Goal: Find specific page/section: Find specific page/section

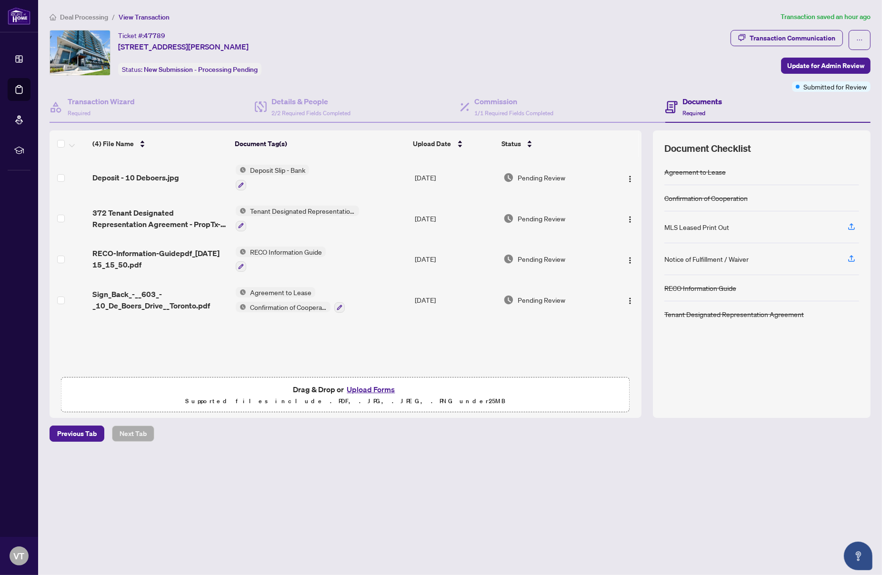
click at [91, 13] on span "Deal Processing" at bounding box center [84, 17] width 48 height 9
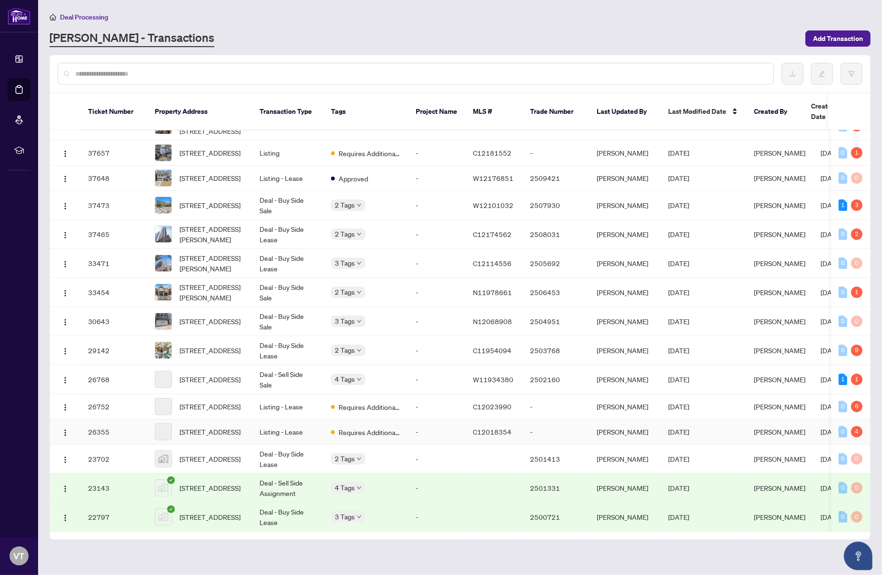
scroll to position [176, 0]
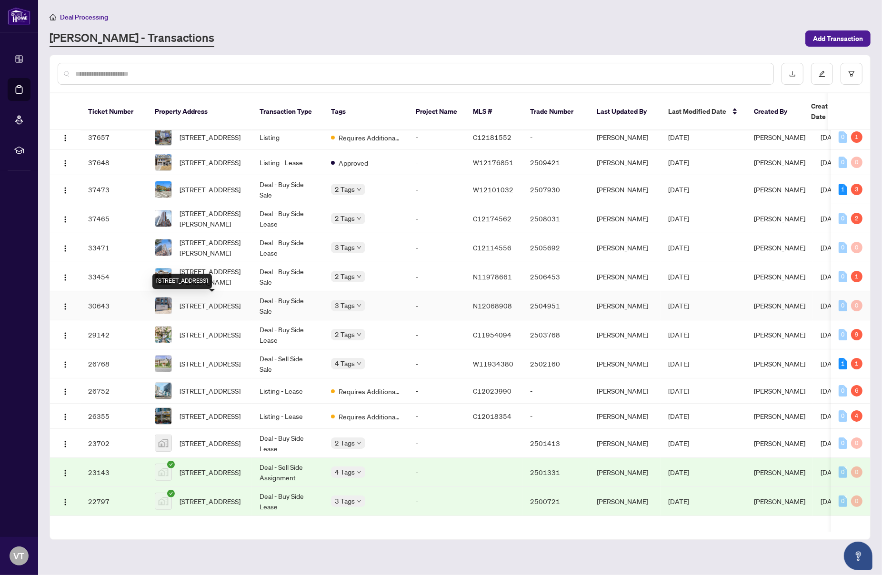
click at [212, 280] on div "[STREET_ADDRESS]" at bounding box center [182, 281] width 60 height 15
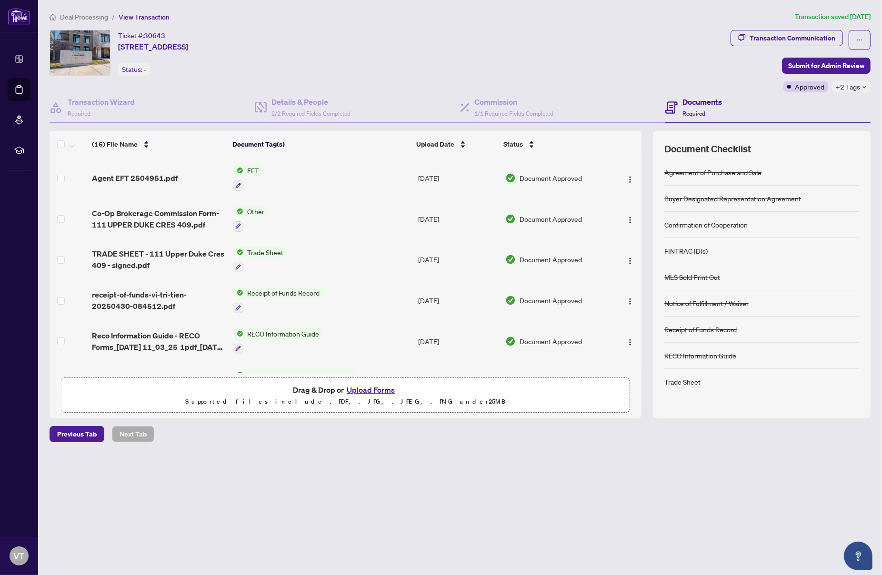
click at [849, 86] on span "+2 Tags" at bounding box center [848, 86] width 24 height 11
click at [701, 67] on div "Ticket #: 30643 [STREET_ADDRESS] Status: -" at bounding box center [388, 53] width 677 height 46
click at [294, 182] on td "EFT" at bounding box center [321, 178] width 185 height 41
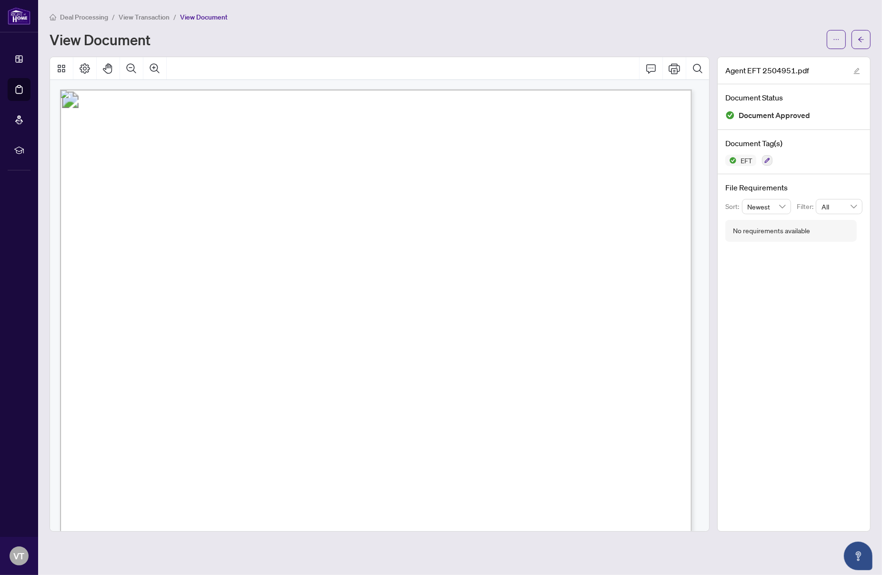
click at [93, 13] on span "Deal Processing" at bounding box center [84, 17] width 48 height 9
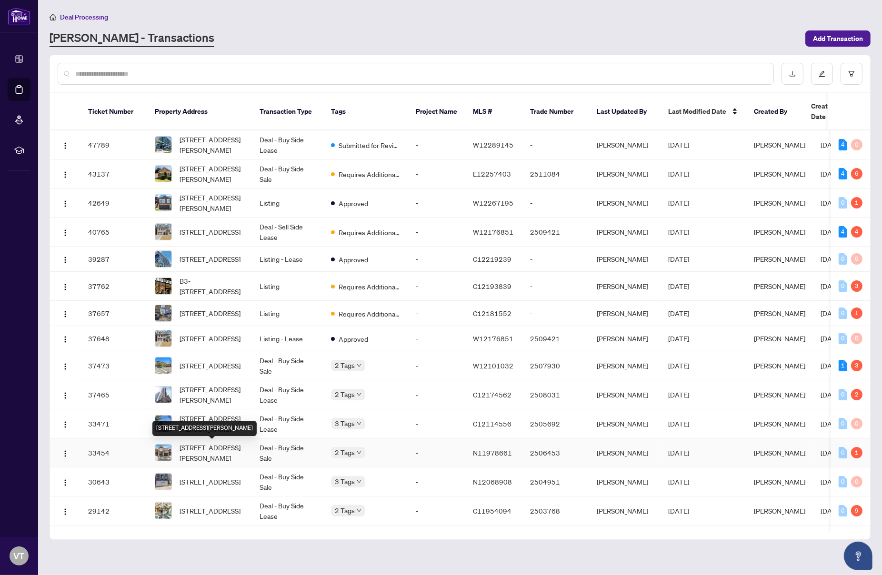
click at [218, 454] on span "[STREET_ADDRESS][PERSON_NAME]" at bounding box center [212, 453] width 65 height 21
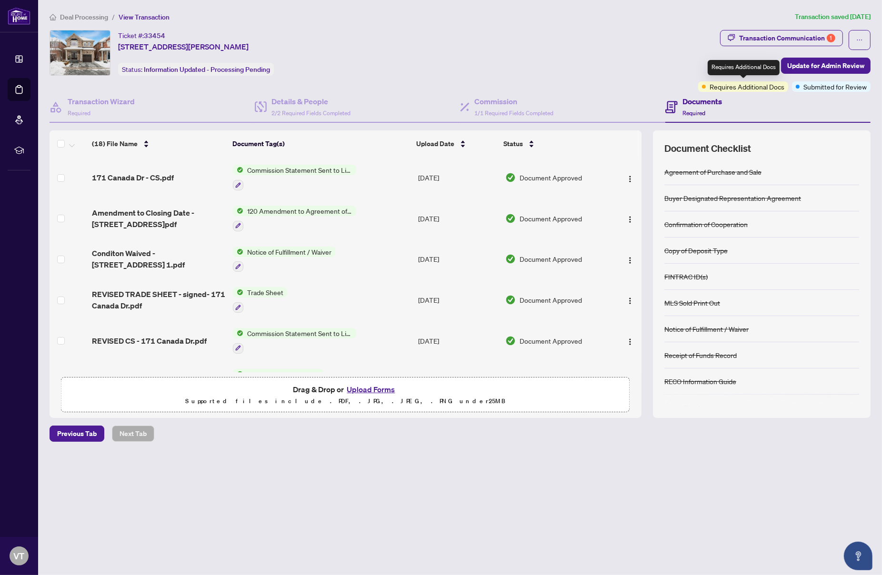
click at [761, 87] on span "Requires Additional Docs" at bounding box center [747, 86] width 75 height 10
click at [810, 40] on div "Transaction Communication 1" at bounding box center [787, 37] width 96 height 15
type textarea "**********"
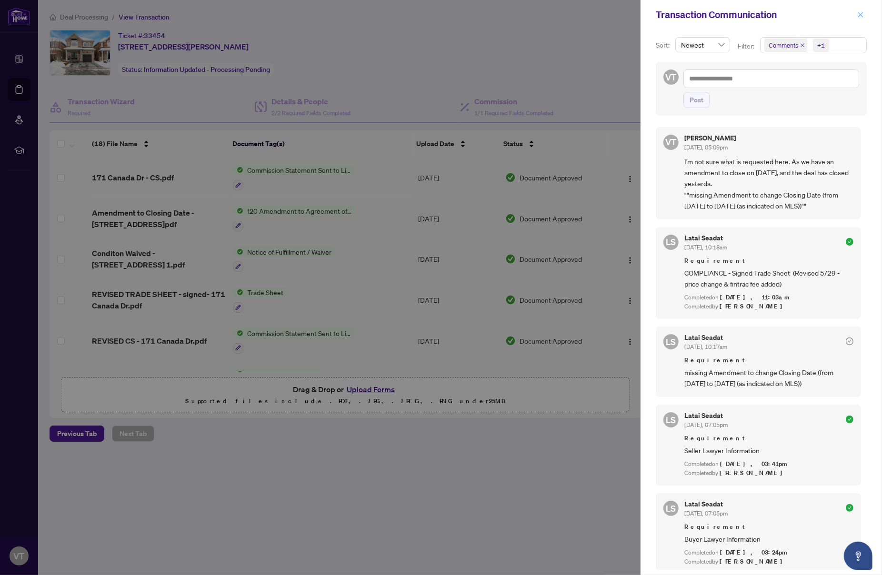
click at [860, 11] on icon "close" at bounding box center [860, 14] width 7 height 7
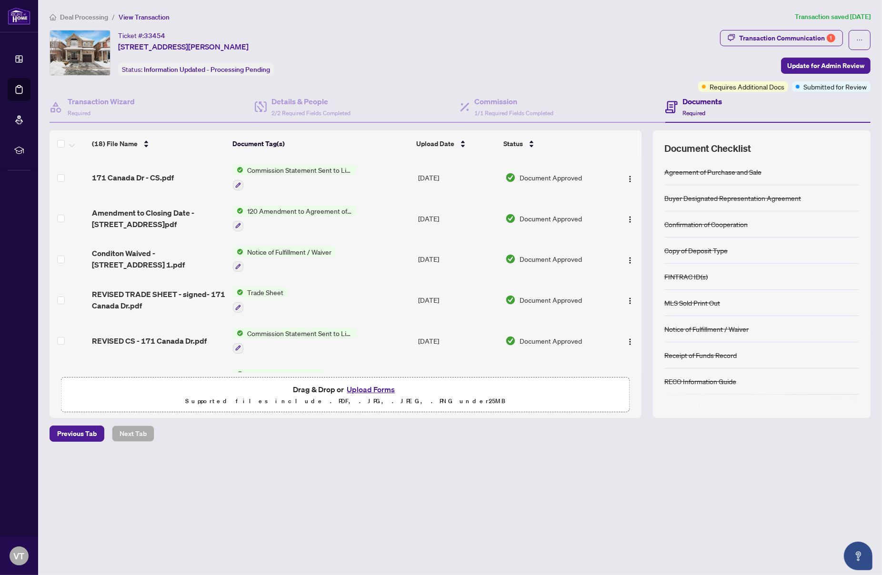
click at [158, 34] on span "33454" at bounding box center [154, 35] width 21 height 9
drag, startPoint x: 165, startPoint y: 34, endPoint x: 126, endPoint y: 33, distance: 39.1
click at [126, 33] on div "Ticket #: 33454 [STREET_ADDRESS][PERSON_NAME]" at bounding box center [183, 41] width 131 height 22
drag, startPoint x: 118, startPoint y: 34, endPoint x: 317, endPoint y: 39, distance: 199.2
click at [317, 39] on div "Ticket #: 33454 [STREET_ADDRESS][PERSON_NAME] Status: Information Updated - Pro…" at bounding box center [372, 53] width 645 height 46
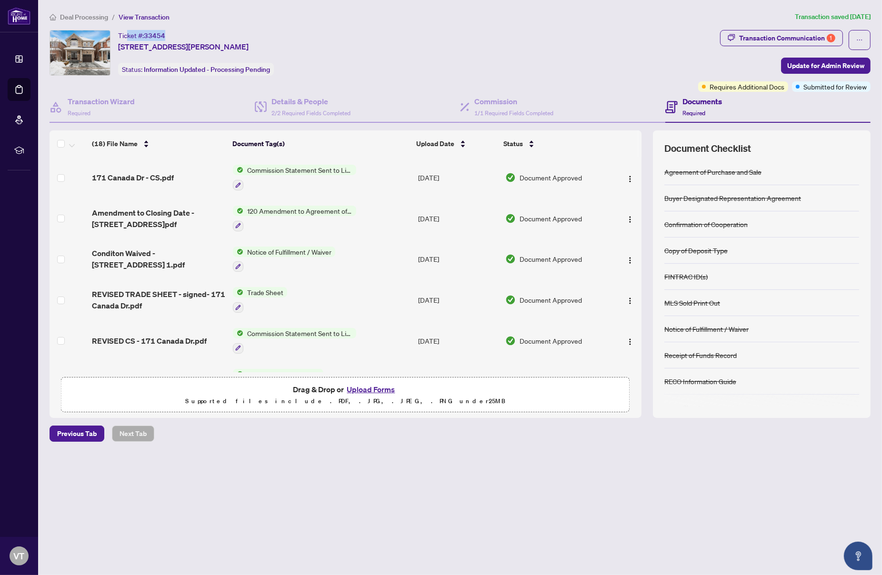
copy div "Ticket #: 33454 [STREET_ADDRESS][PERSON_NAME]"
